Goal: Information Seeking & Learning: Compare options

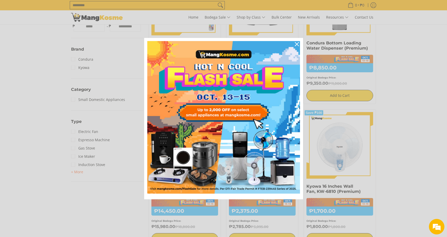
scroll to position [211, 0]
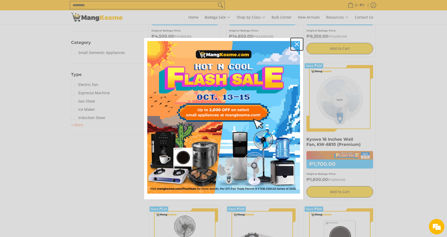
click at [295, 44] on icon "close icon" at bounding box center [297, 44] width 4 height 4
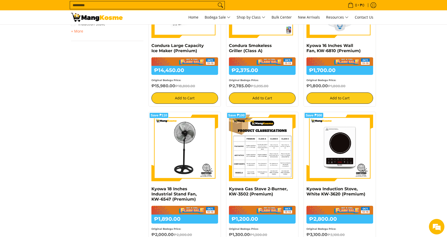
scroll to position [117, 0]
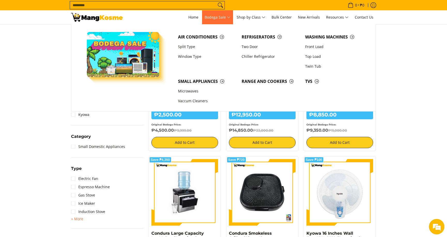
click at [215, 17] on span "Bodega Sale" at bounding box center [218, 17] width 26 height 6
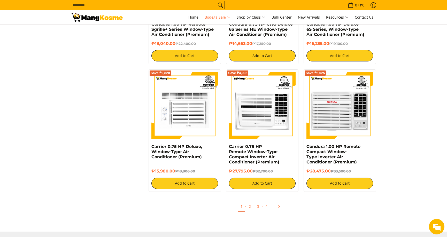
scroll to position [899, 0]
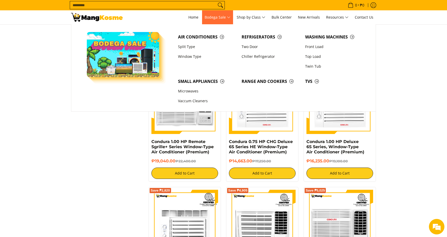
click at [230, 17] on span "Bodega Sale" at bounding box center [218, 17] width 26 height 6
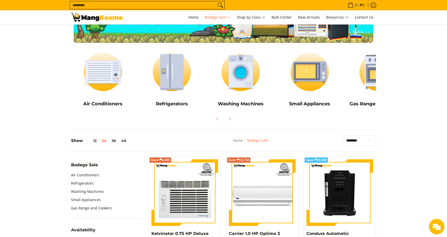
scroll to position [94, 0]
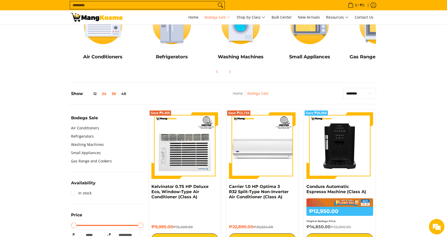
click at [114, 93] on button "36" at bounding box center [114, 94] width 10 height 4
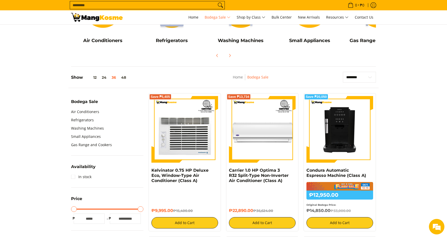
scroll to position [87, 0]
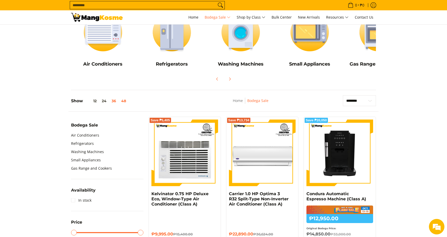
click at [125, 102] on button "48" at bounding box center [124, 101] width 10 height 4
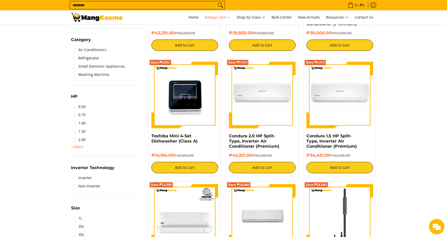
scroll to position [392, 0]
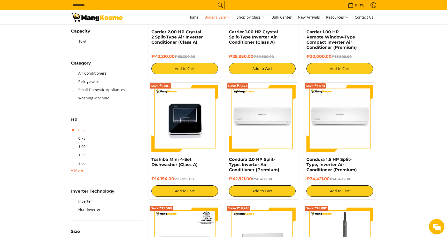
click at [75, 129] on link "0.50" at bounding box center [78, 130] width 14 height 8
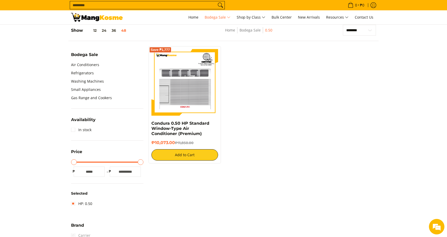
scroll to position [87, 0]
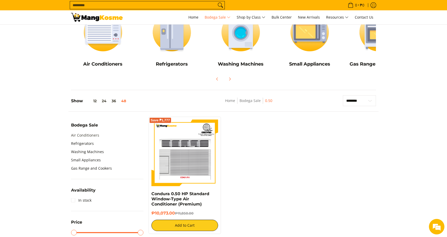
click at [90, 135] on link "Air Conditioners" at bounding box center [85, 135] width 28 height 8
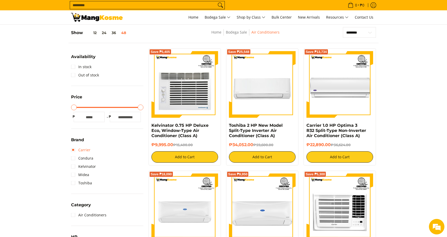
click at [74, 149] on link "Carrier" at bounding box center [80, 150] width 19 height 8
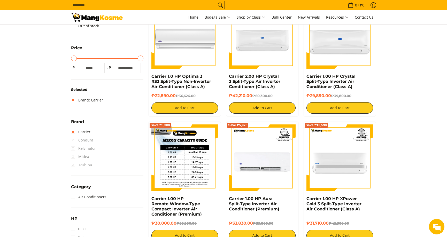
scroll to position [143, 0]
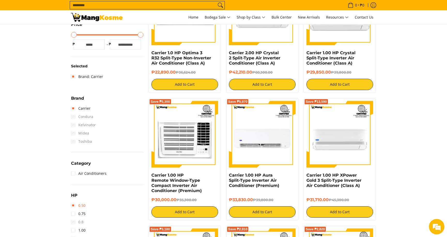
click at [73, 204] on link "0.50" at bounding box center [78, 205] width 14 height 8
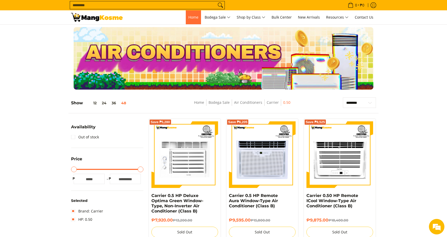
click at [194, 19] on span "Home" at bounding box center [193, 17] width 10 height 5
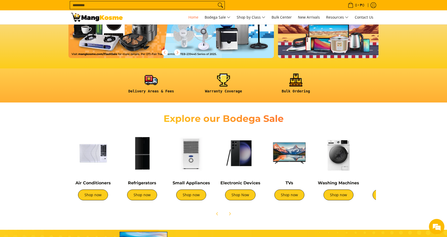
scroll to position [117, 0]
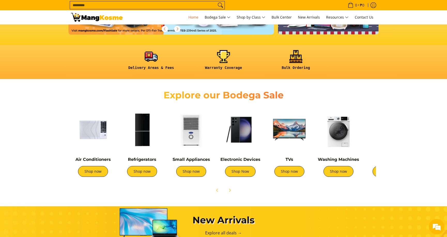
click at [292, 128] on img at bounding box center [289, 130] width 44 height 44
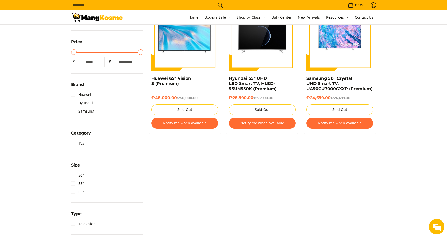
scroll to position [70, 0]
